Goal: Use online tool/utility: Utilize a website feature to perform a specific function

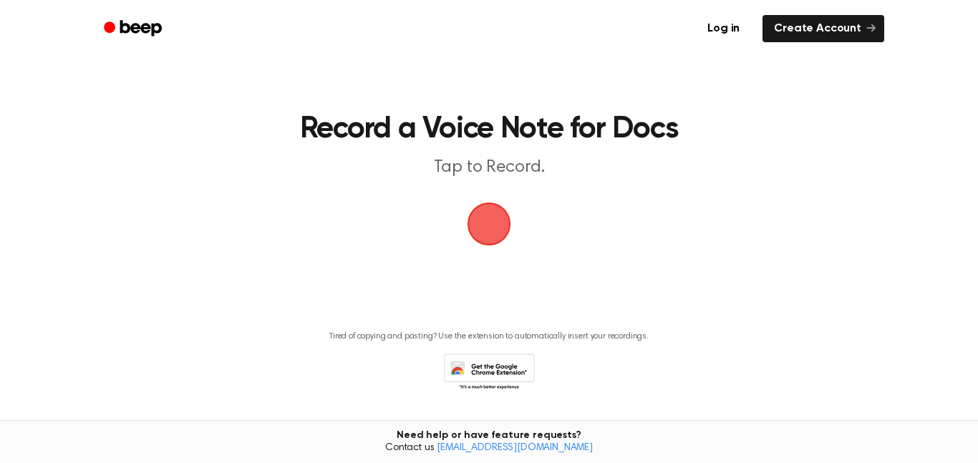
click at [504, 220] on span "button" at bounding box center [488, 224] width 53 height 53
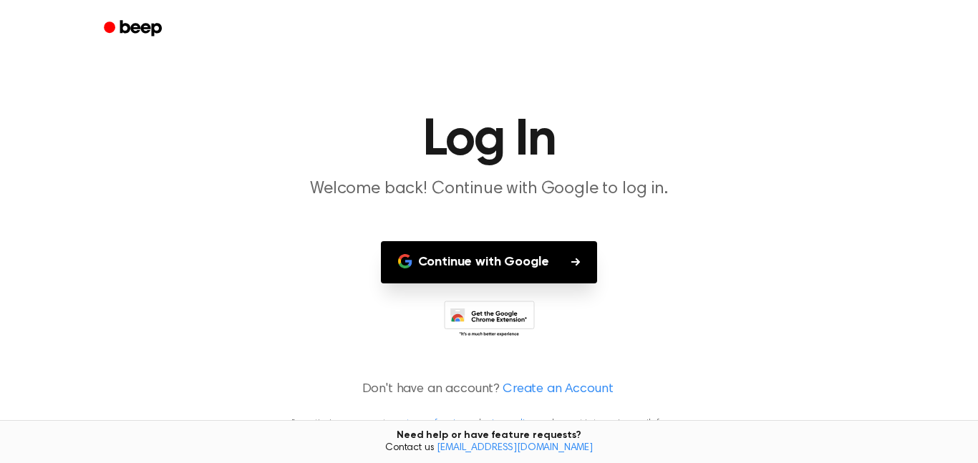
click at [530, 251] on button "Continue with Google" at bounding box center [489, 262] width 217 height 42
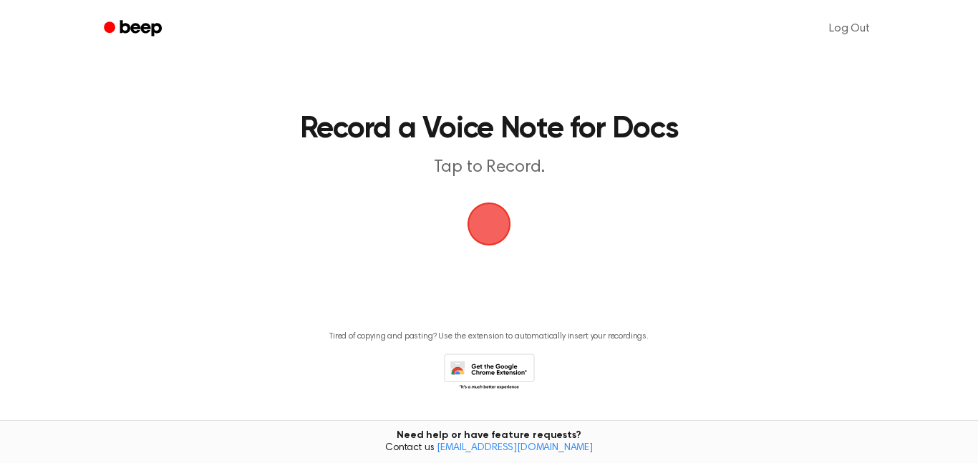
click at [503, 225] on span "button" at bounding box center [488, 223] width 55 height 55
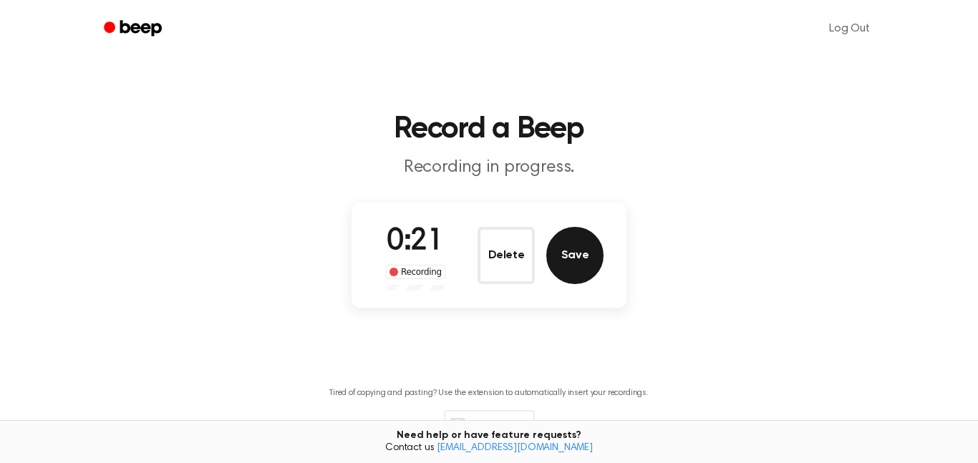
click at [586, 269] on button "Save" at bounding box center [574, 255] width 57 height 57
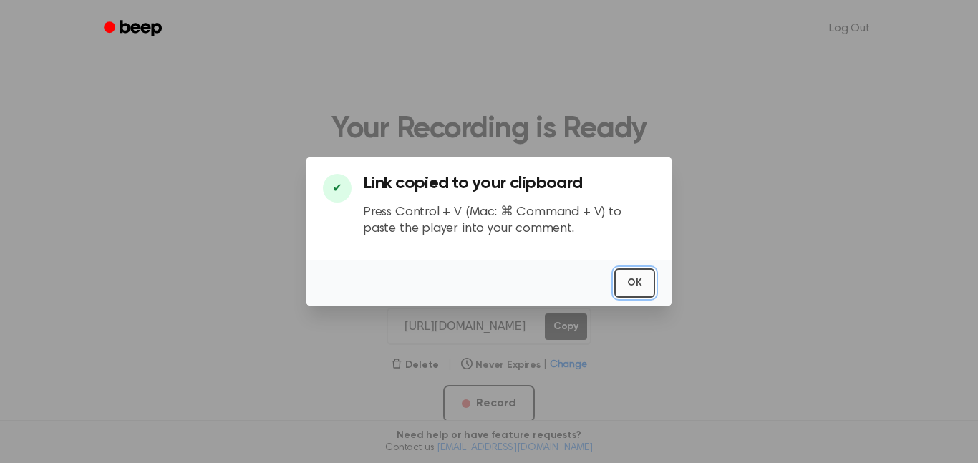
click at [635, 289] on button "OK" at bounding box center [634, 282] width 41 height 29
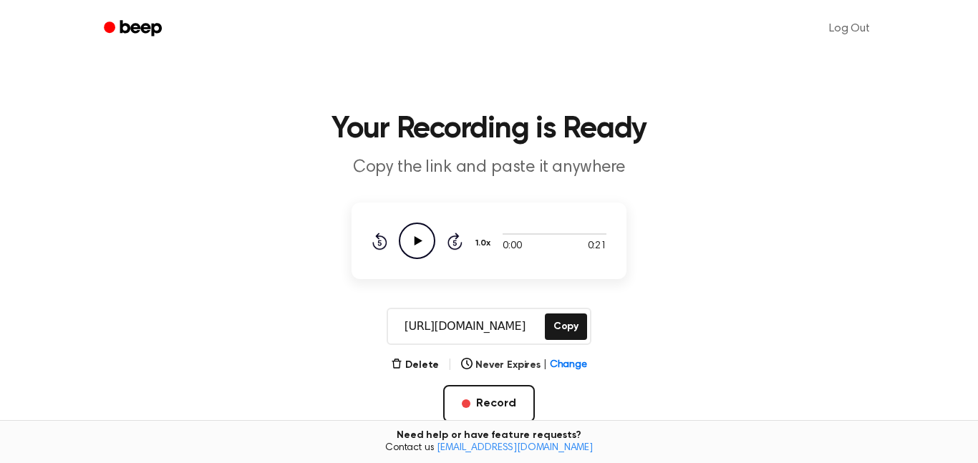
click at [420, 240] on icon at bounding box center [418, 240] width 8 height 9
click at [420, 240] on icon "Pause Audio" at bounding box center [417, 241] width 37 height 37
